Goal: Find specific page/section: Find specific page/section

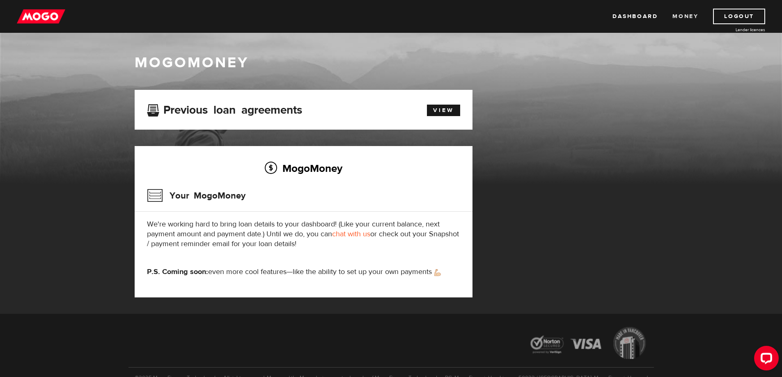
click at [681, 21] on link "Money" at bounding box center [686, 17] width 26 height 16
click at [638, 20] on link "Dashboard" at bounding box center [635, 17] width 45 height 16
click at [444, 109] on link "View" at bounding box center [443, 110] width 33 height 11
